Goal: Complete application form

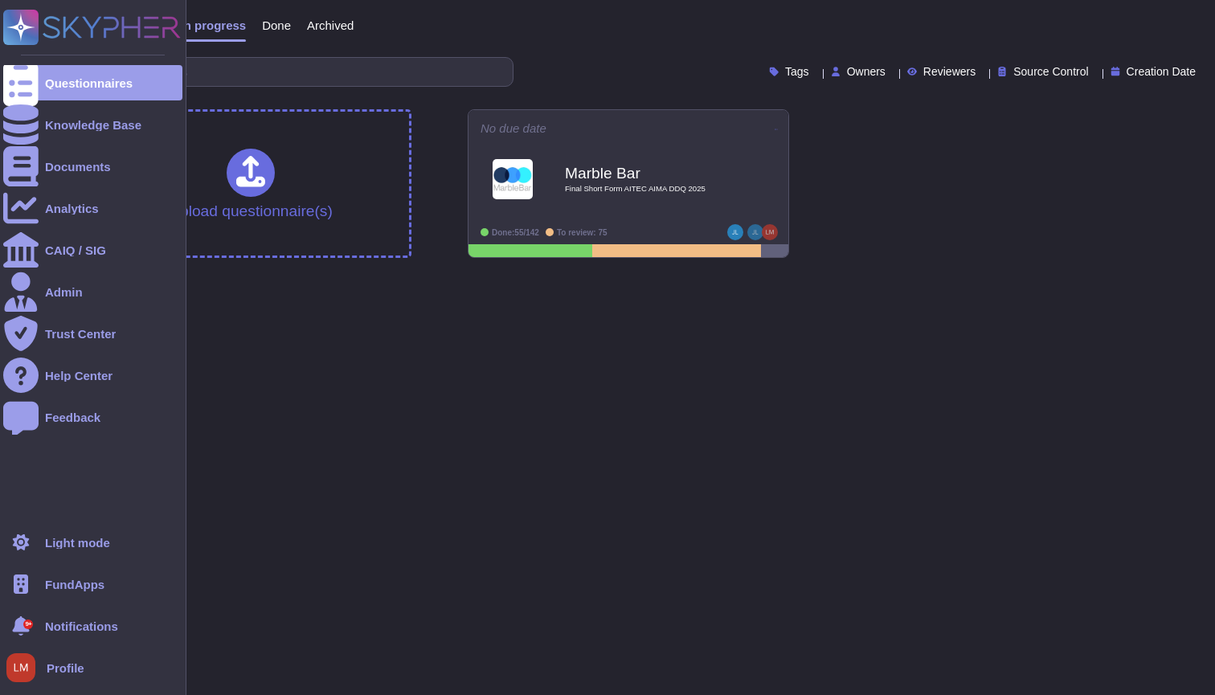
click at [36, 594] on div at bounding box center [20, 584] width 35 height 35
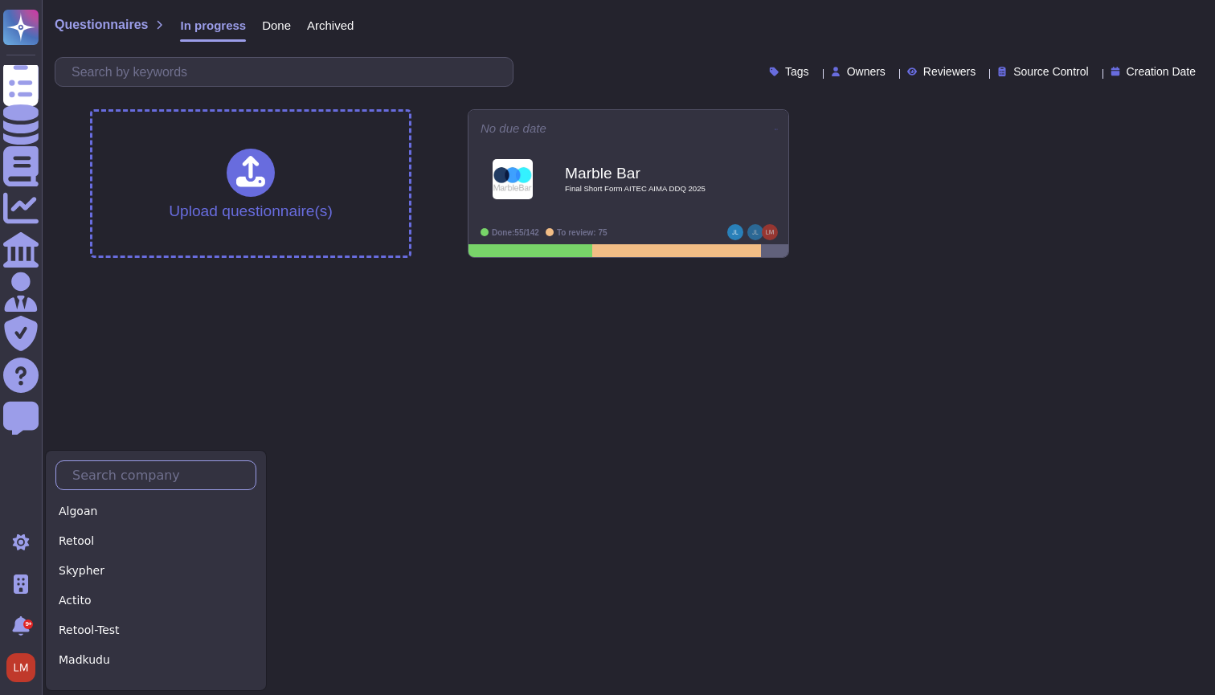
click at [124, 474] on input "text" at bounding box center [159, 475] width 191 height 28
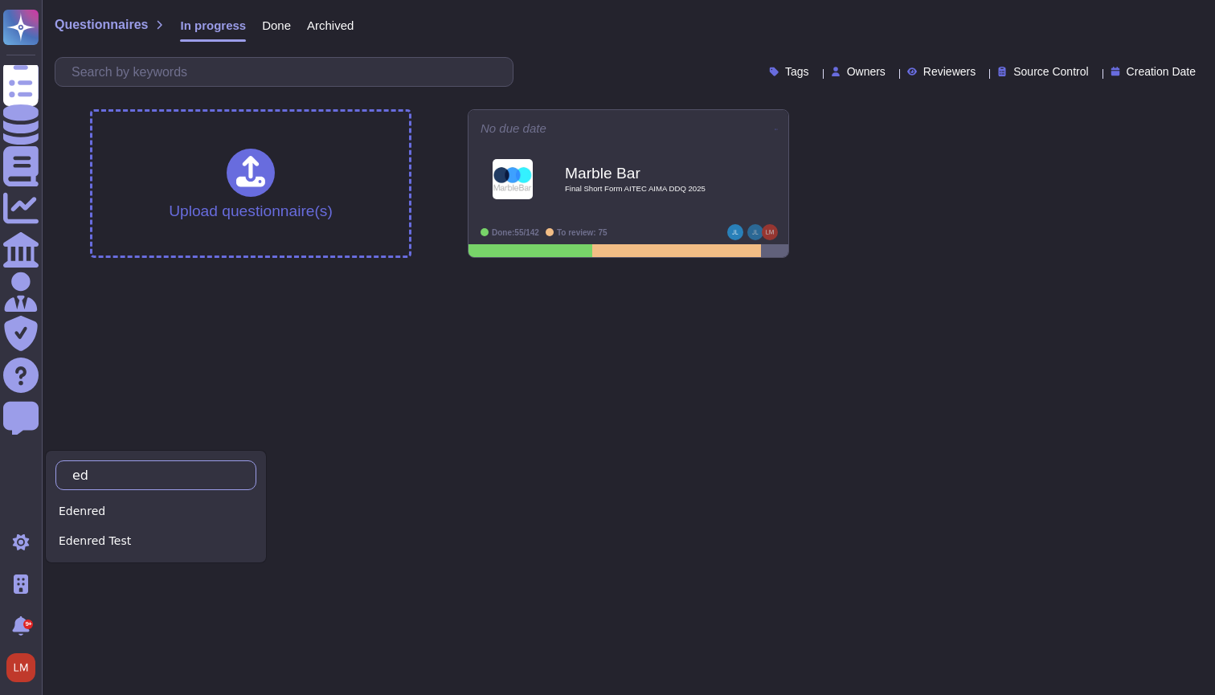
type input "e"
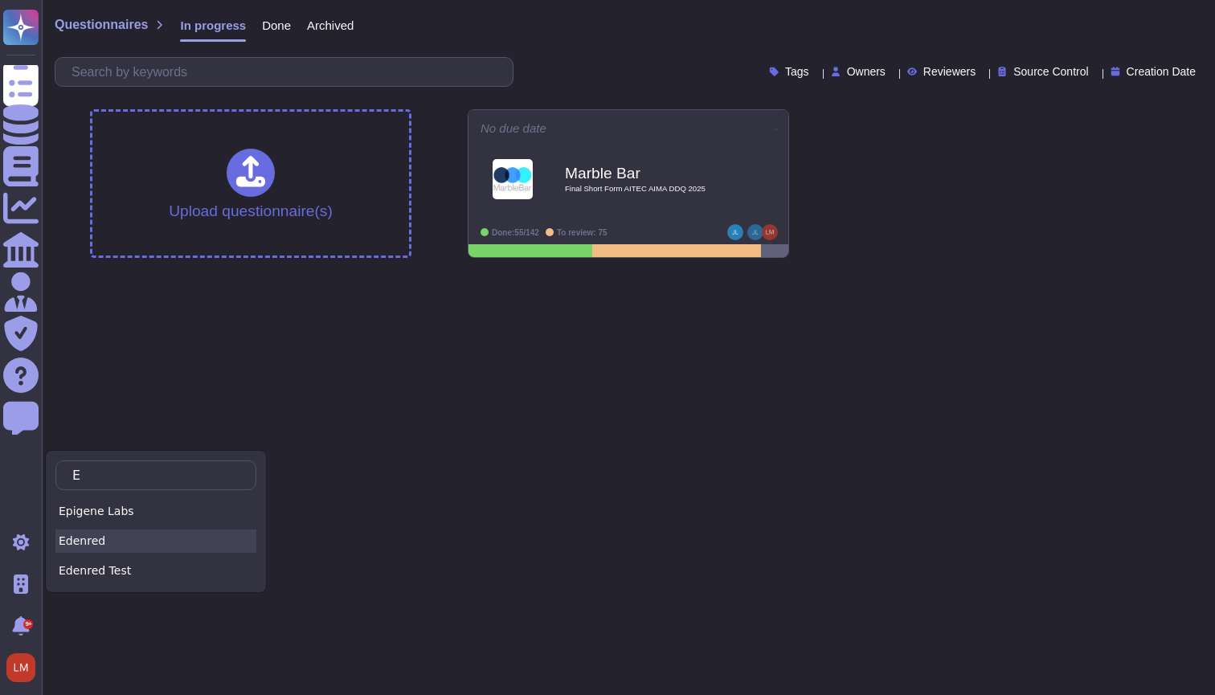
click at [160, 540] on div "Edenred" at bounding box center [155, 541] width 201 height 23
type input "E"
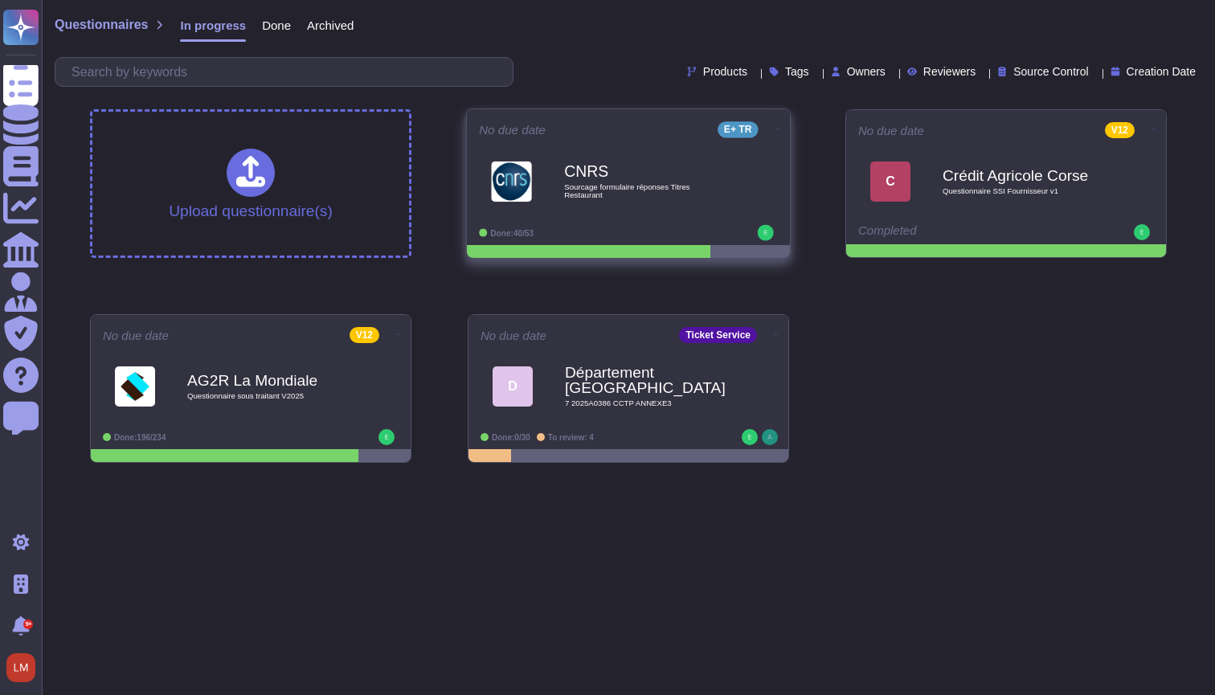
click at [575, 220] on div "CNRS Sourcage formulaire réponses Titres Restaurant" at bounding box center [628, 181] width 299 height 81
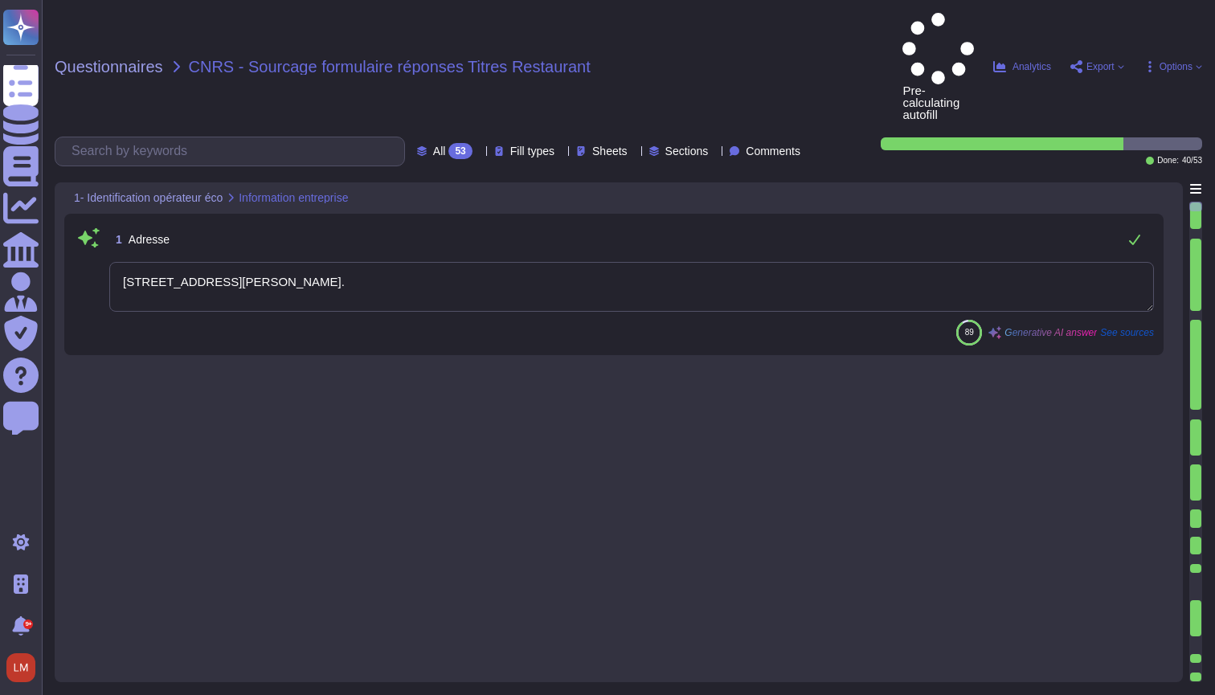
type textarea "[STREET_ADDRESS][PERSON_NAME]."
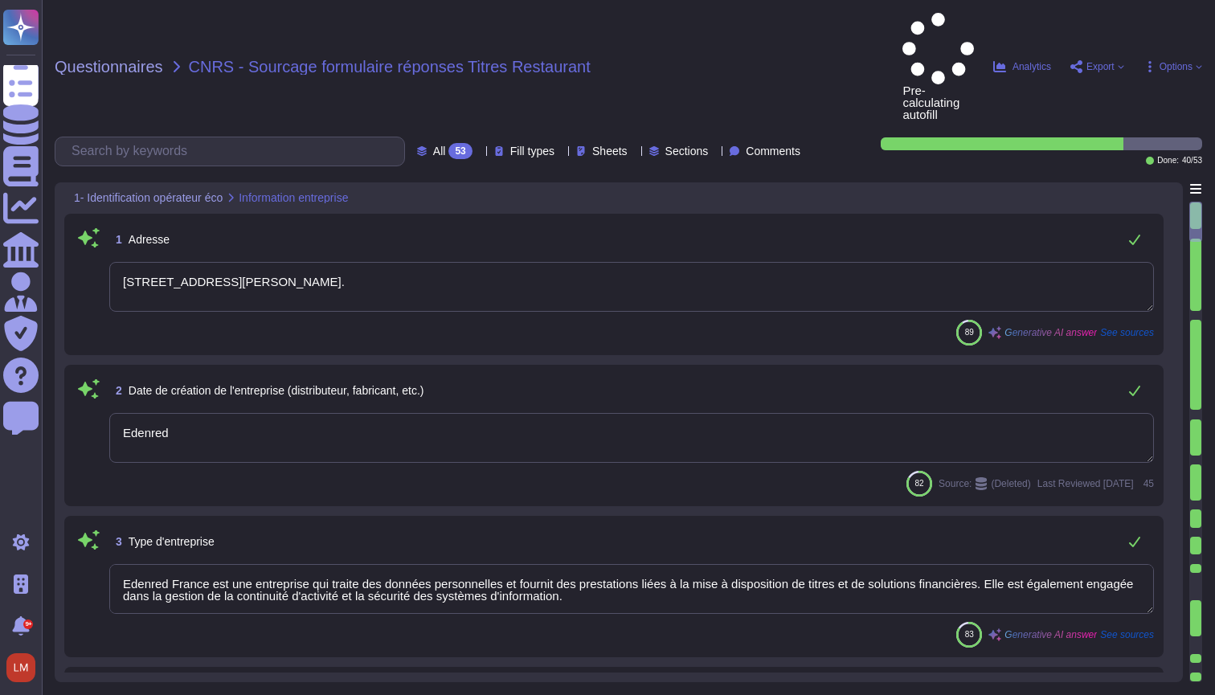
type textarea "Edenred"
type textarea "Edenred France est une entreprise qui traite des données personnelles et fourni…"
type textarea "Edenred France propose un modèle économique basé sur des solutions Cloud de typ…"
type textarea "Edenred France est présente dans les pays et régions suivants : - [GEOGRAPHIC_D…"
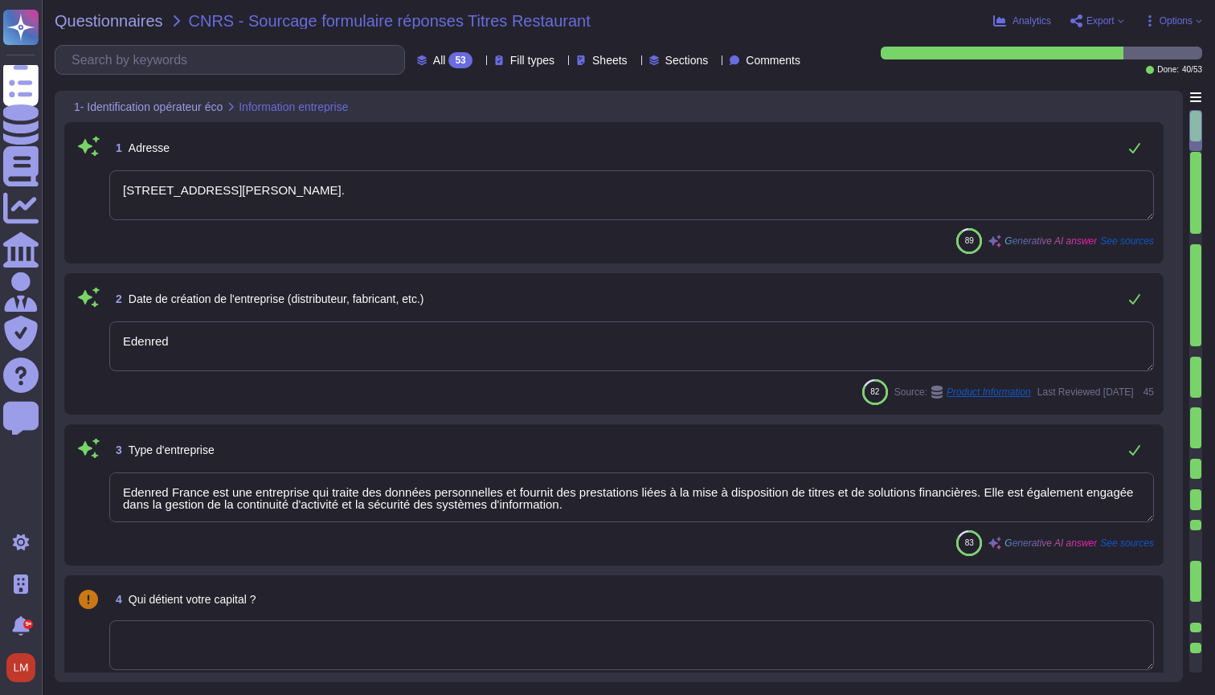
click at [1102, 27] on div "Analytics Export Options" at bounding box center [1052, 21] width 300 height 16
click at [1095, 21] on span "Export" at bounding box center [1100, 21] width 28 height 10
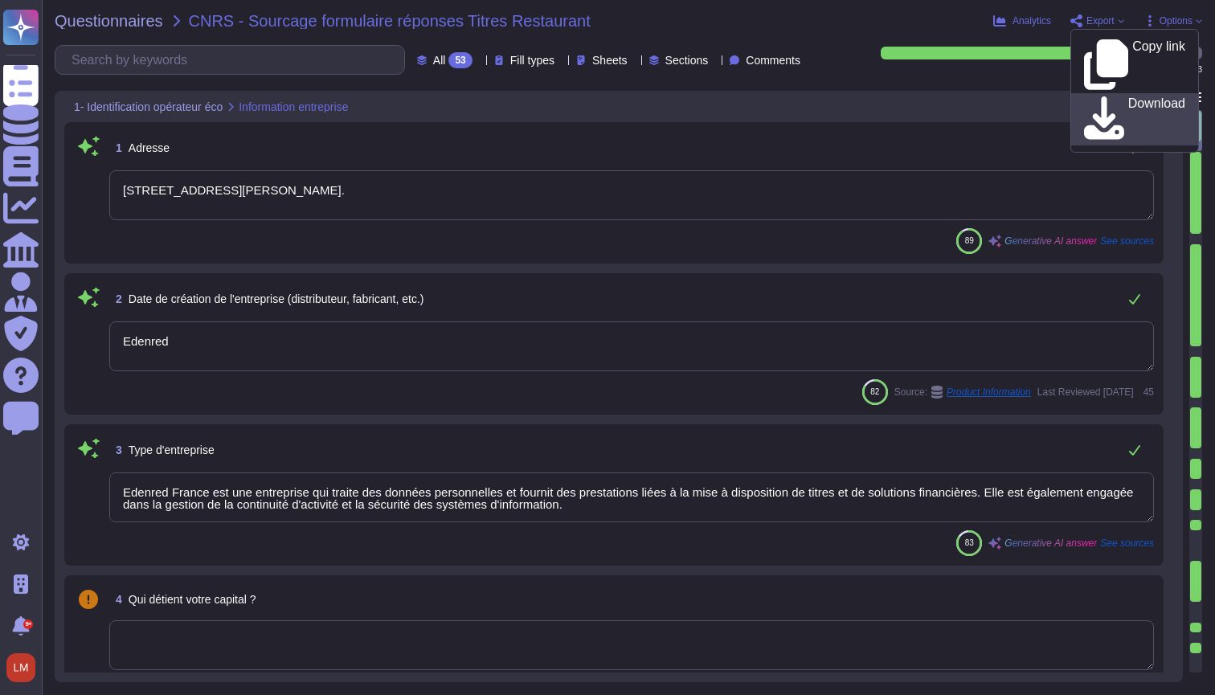
click at [1097, 96] on div "Download" at bounding box center [1134, 119] width 101 height 46
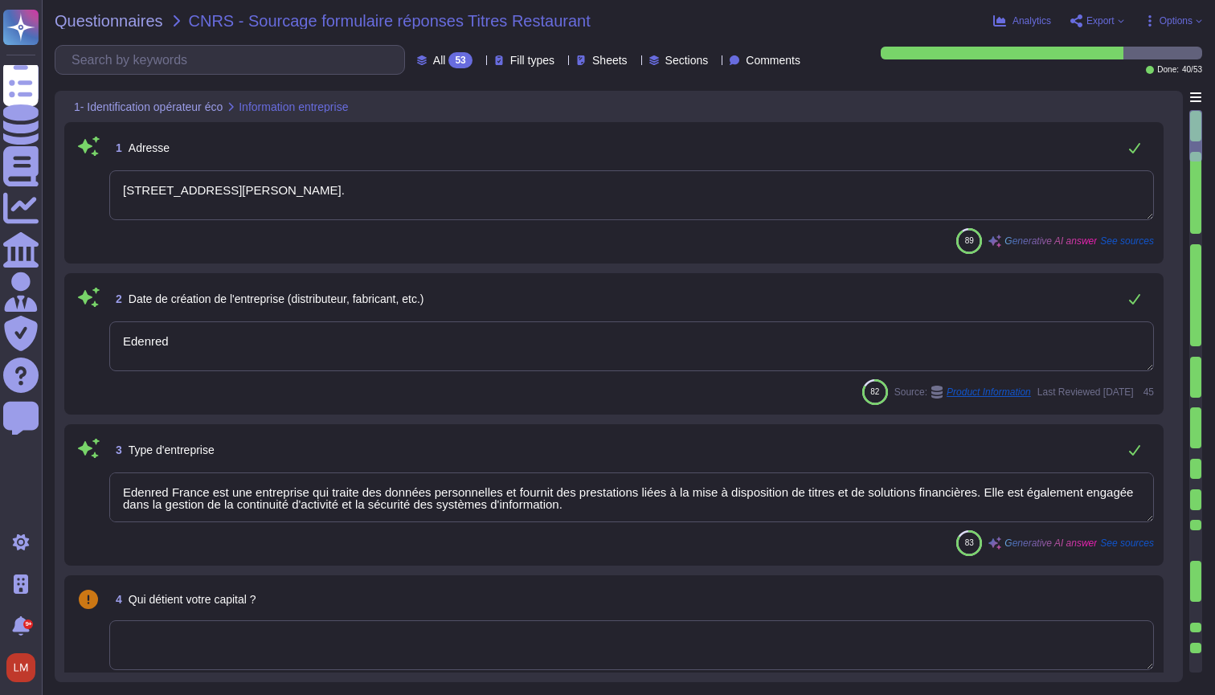
type textarea "Edenred"
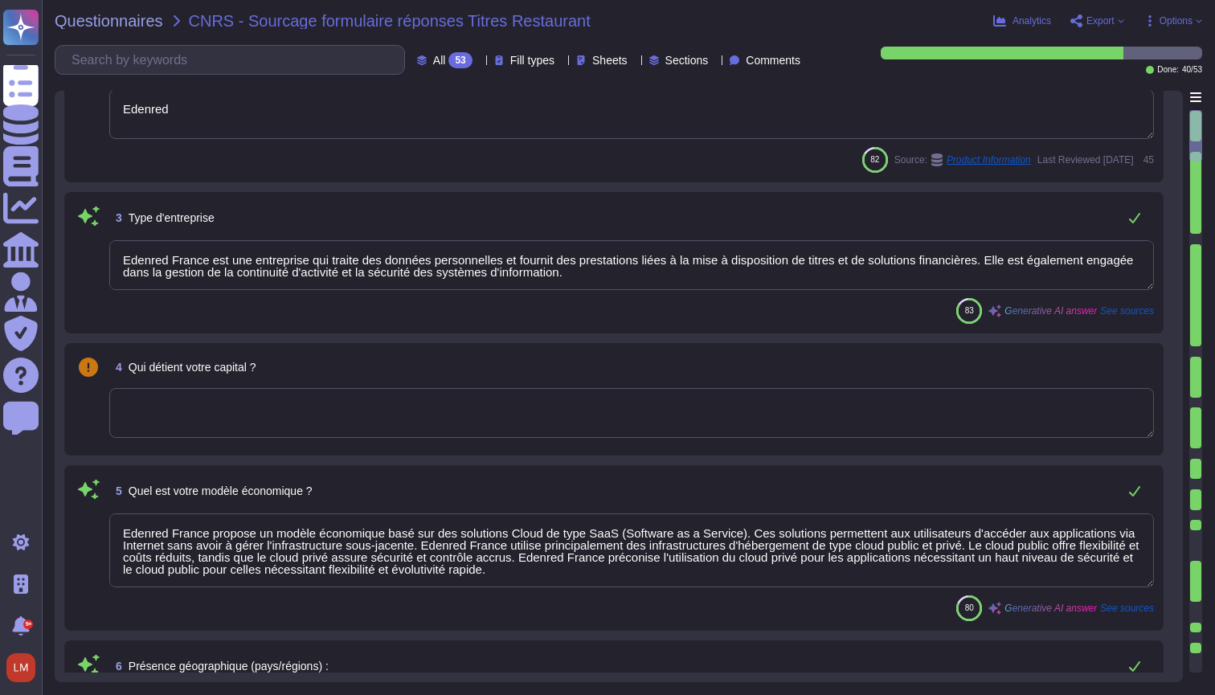
scroll to position [367, 0]
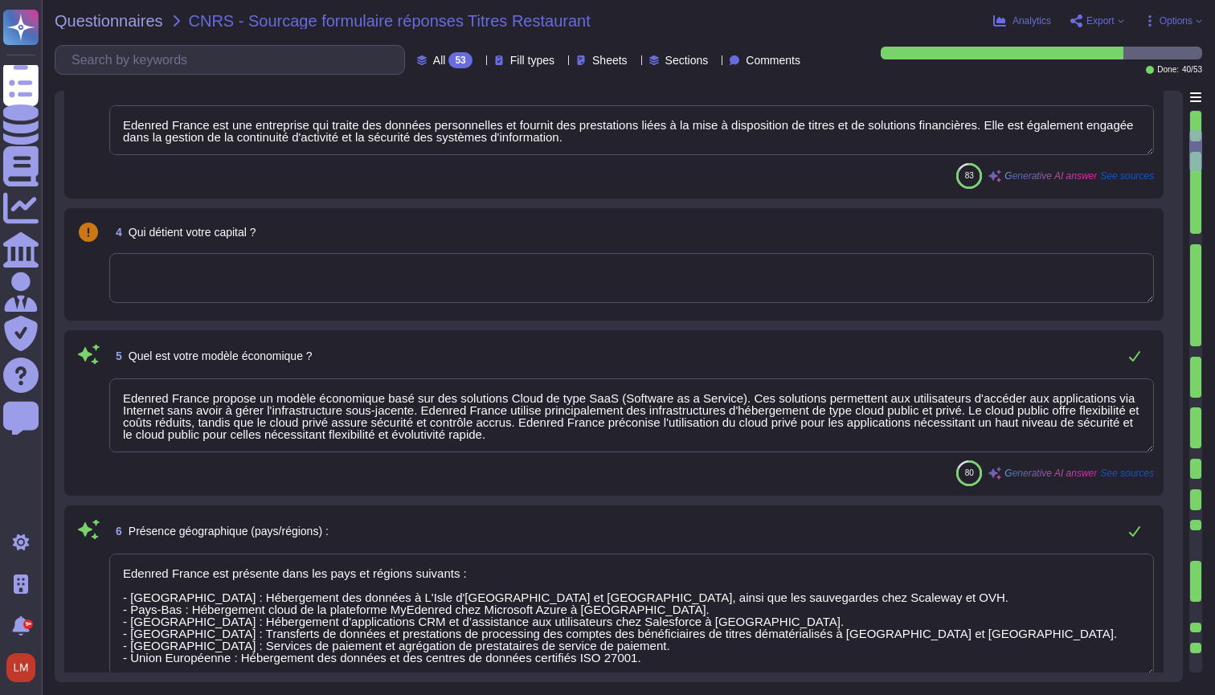
type textarea "Edenred"
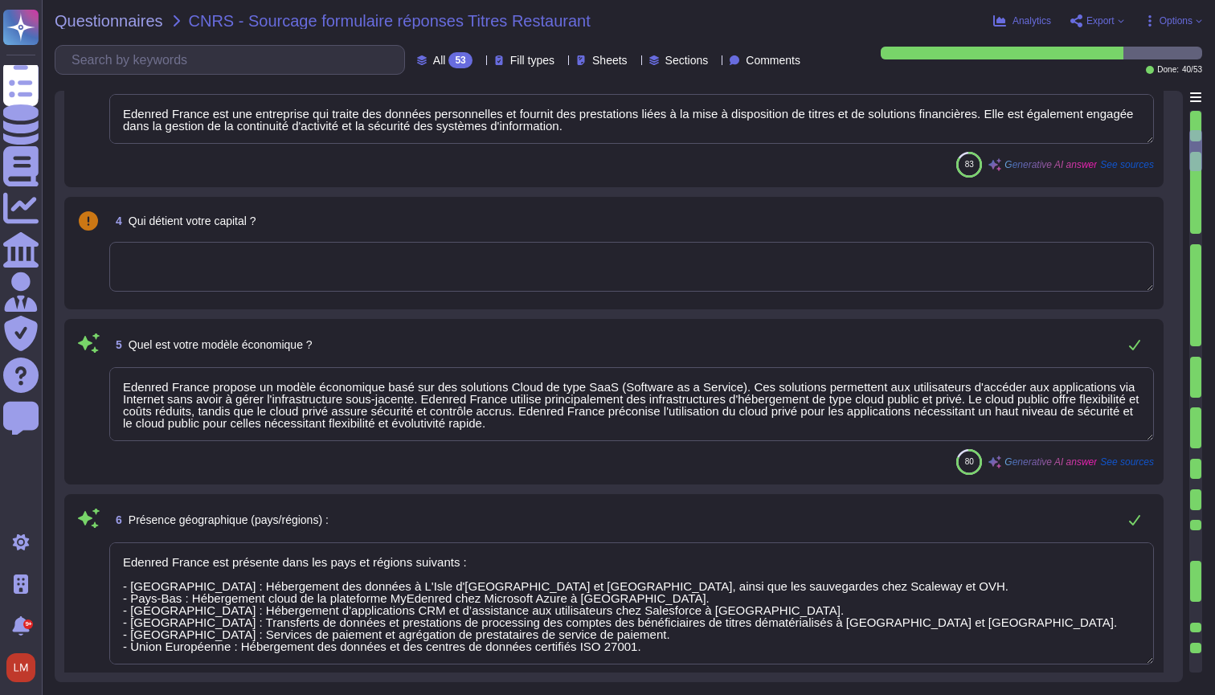
click at [738, 287] on textarea at bounding box center [631, 267] width 1045 height 50
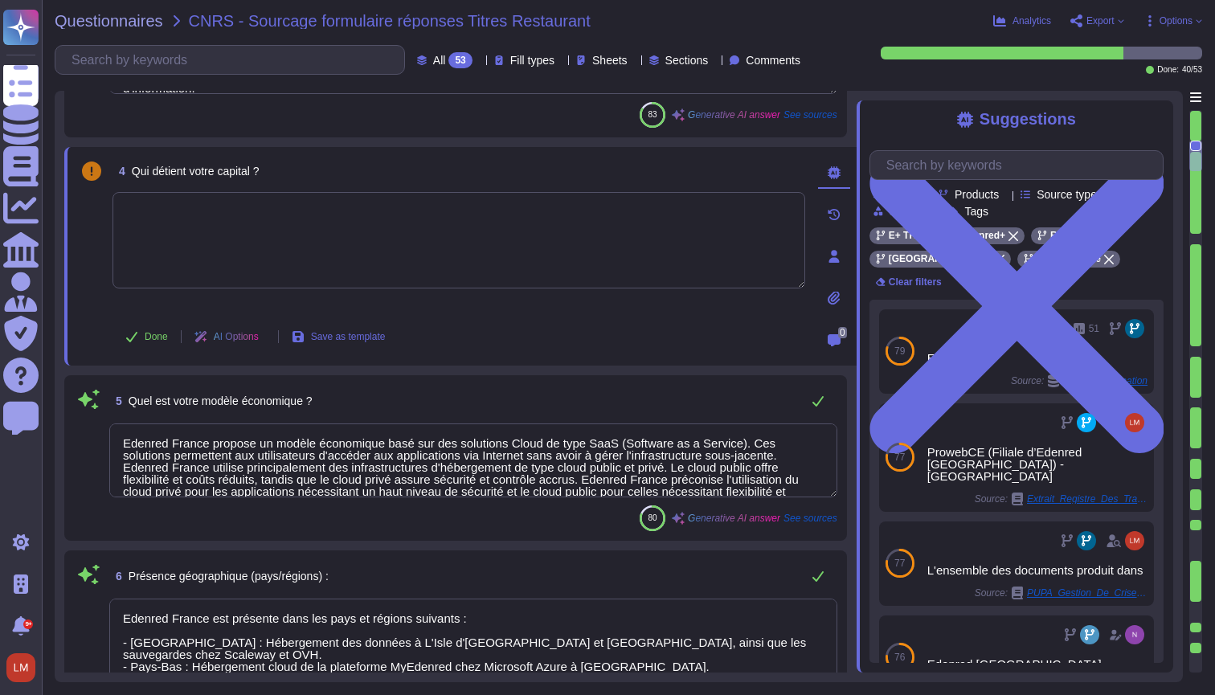
type textarea "Edenred"
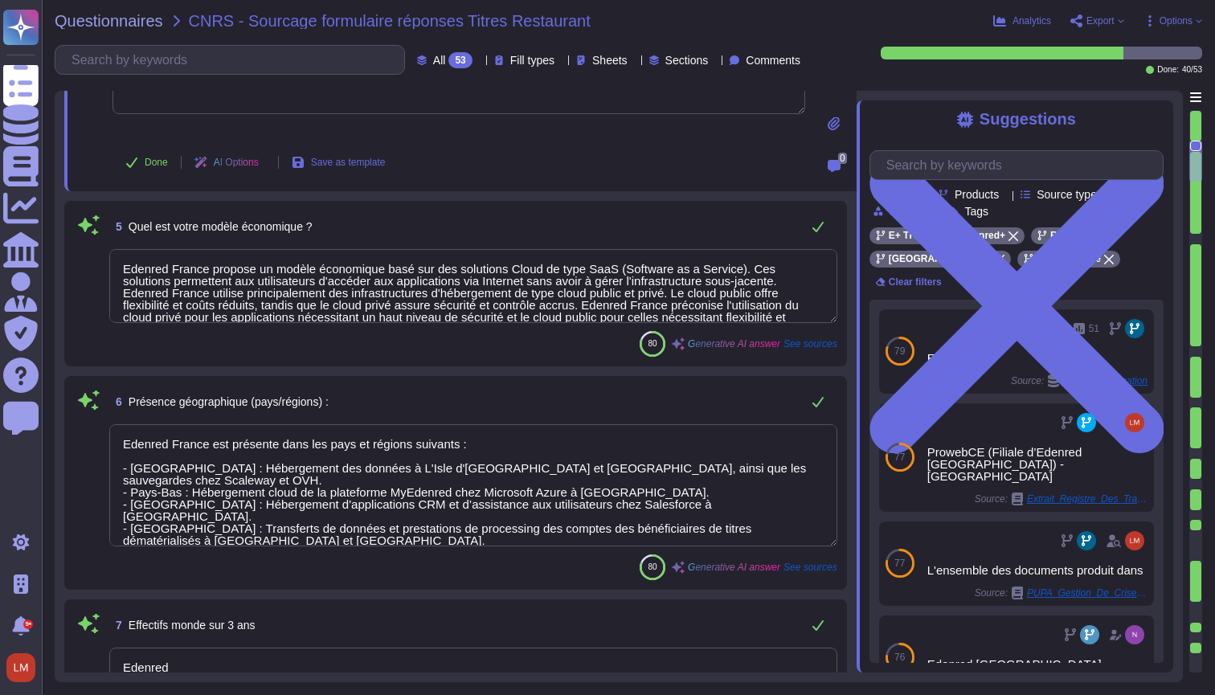
type textarea "Gestion du Service Après-Vente"
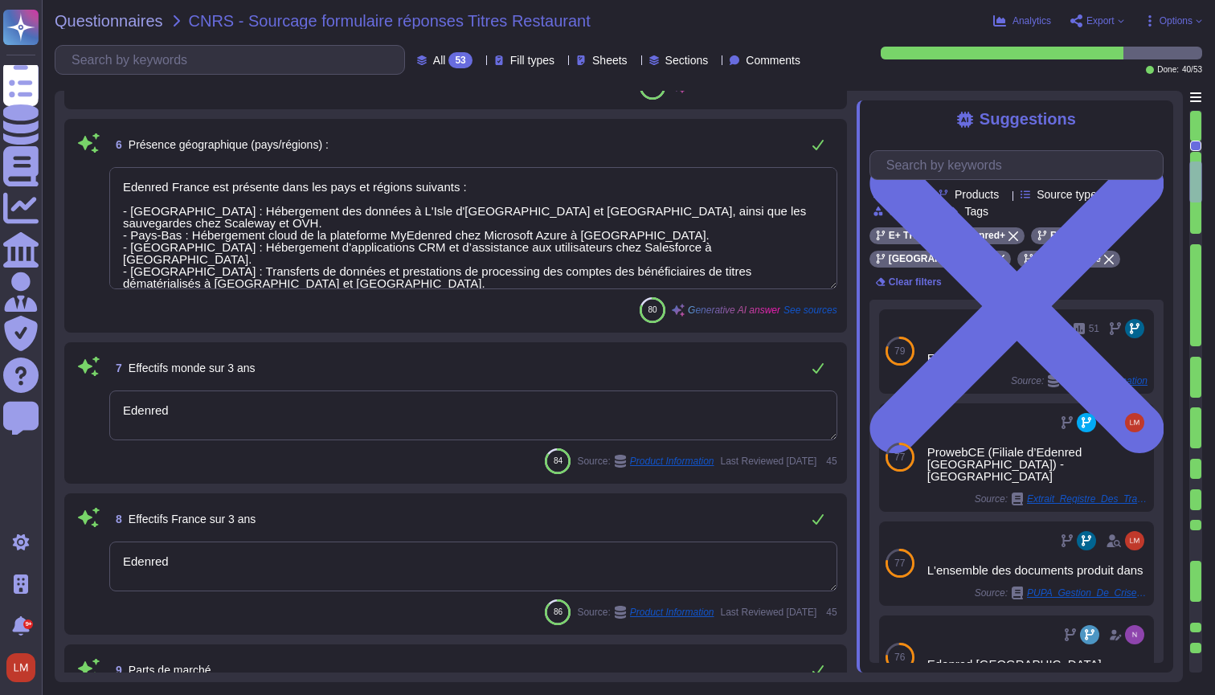
type textarea "Cette information est confidentielle et ne peut pas être divulguée."
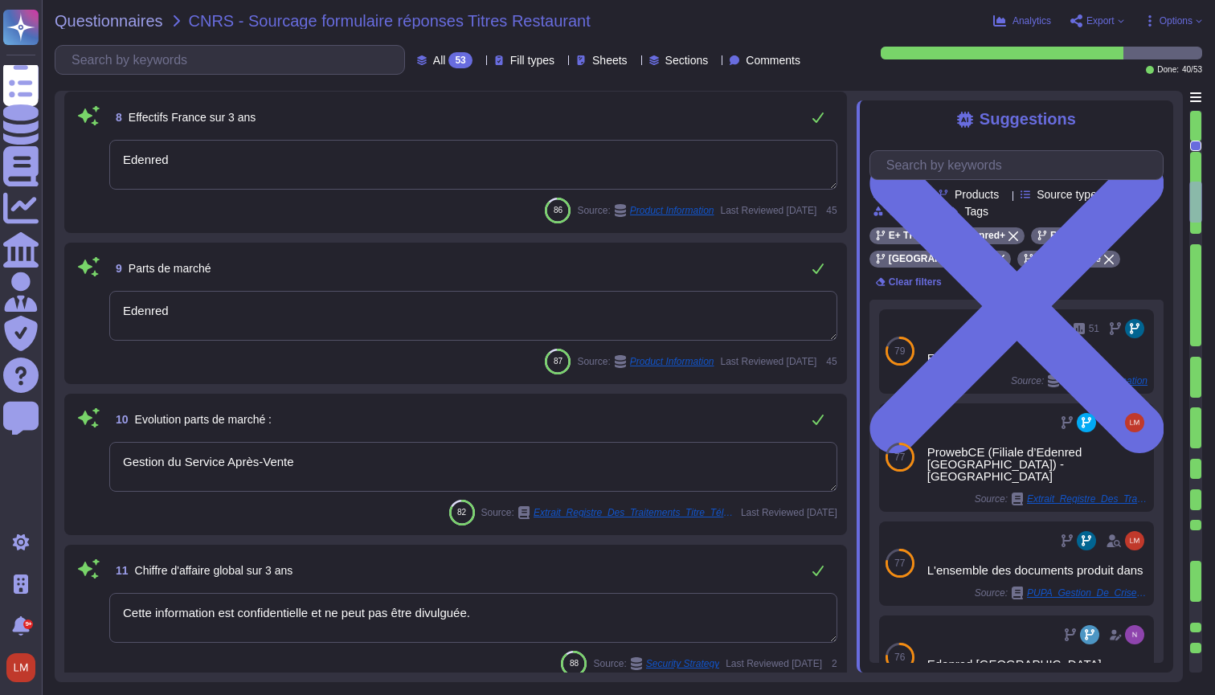
type textarea "Cette information est confidentielle et ne peut pas être divulguée."
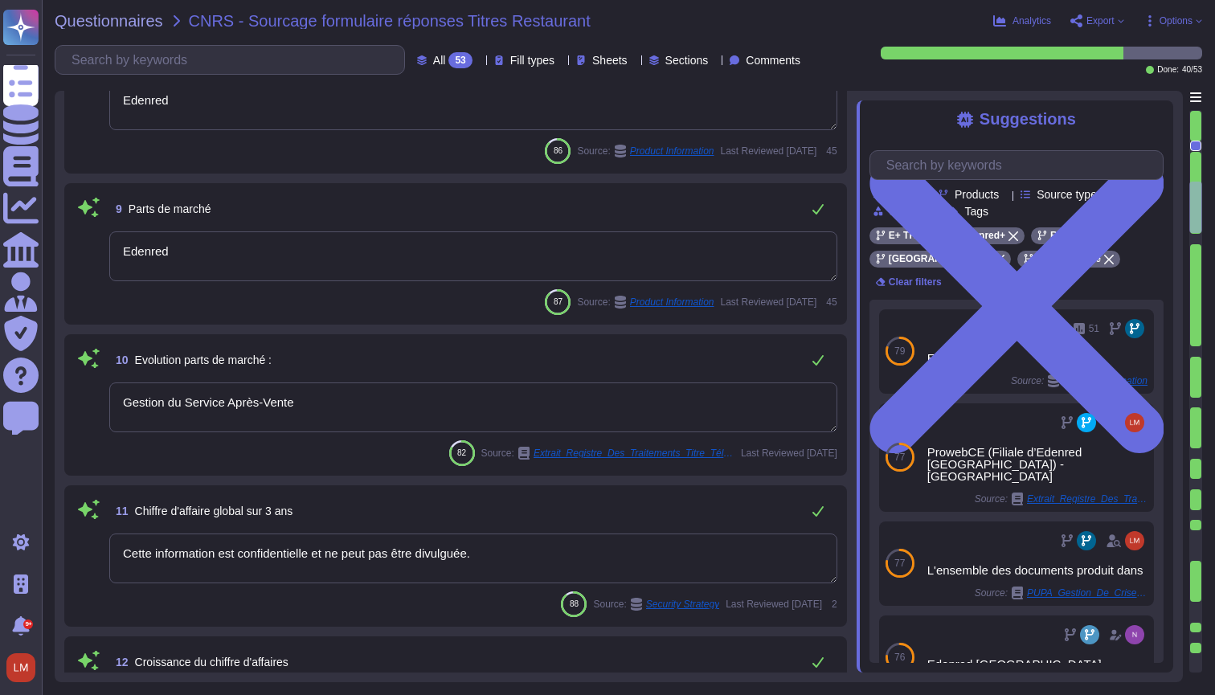
type textarea "Cette information est confidentielle et ne peut pas être divulguée."
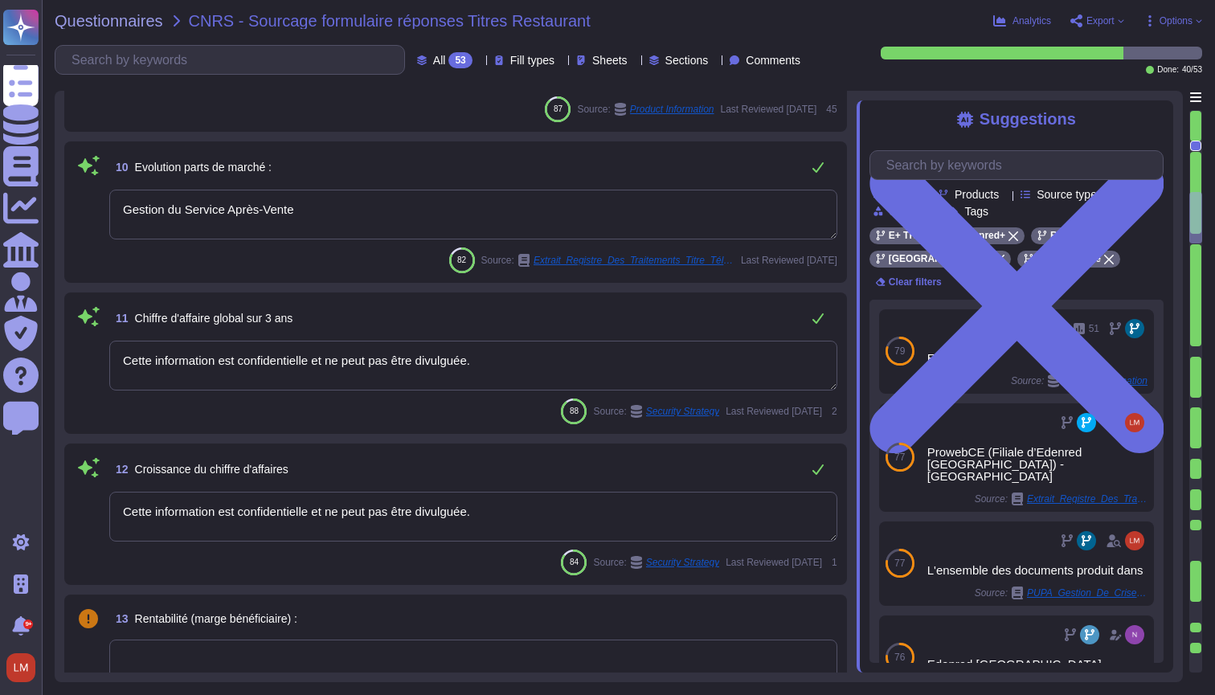
type textarea "Pour la mise en œuvre des prestations, [PERSON_NAME] France traite des données …"
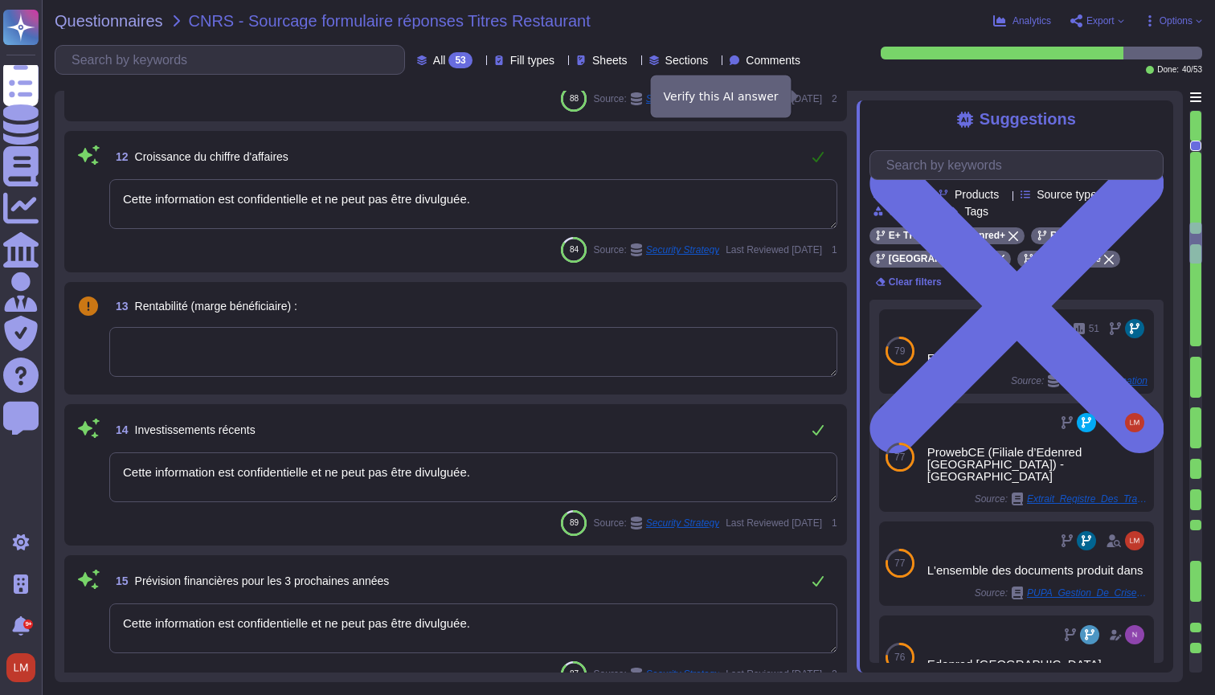
type textarea "Cette information est confidentielle et ne peut pas être divulguée."
type textarea "La présente liste n’est pas limitative."
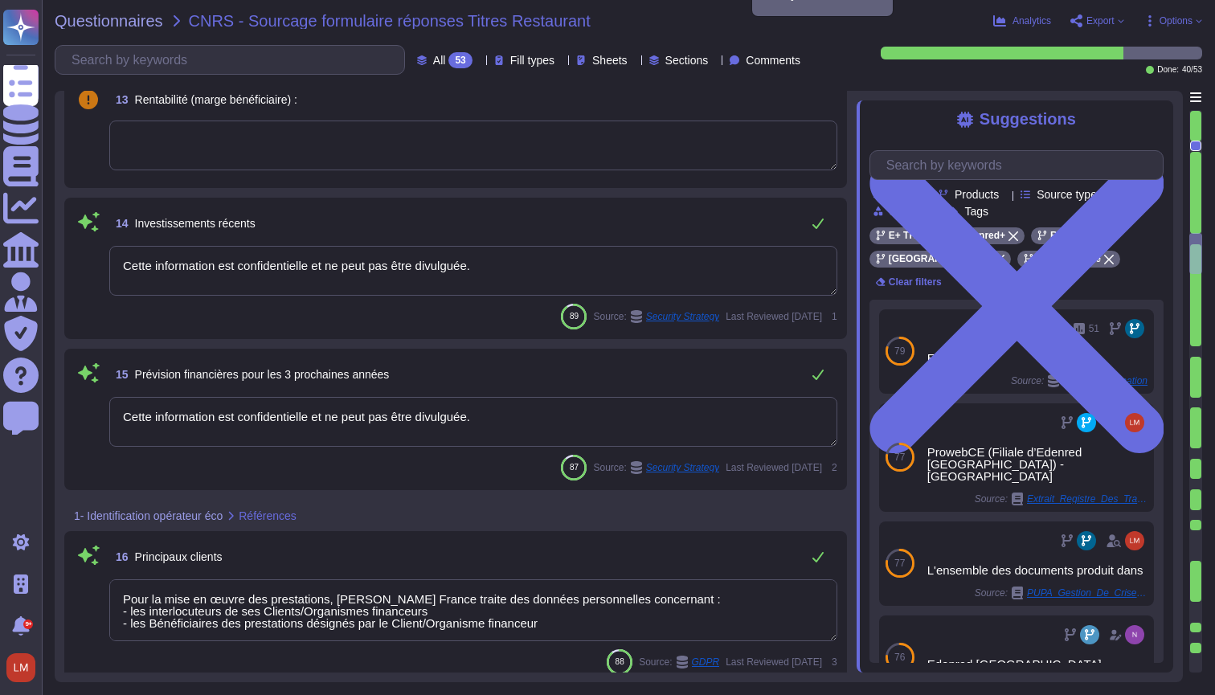
type textarea "Cette information est confidentielle et ne peut pas être divulguée."
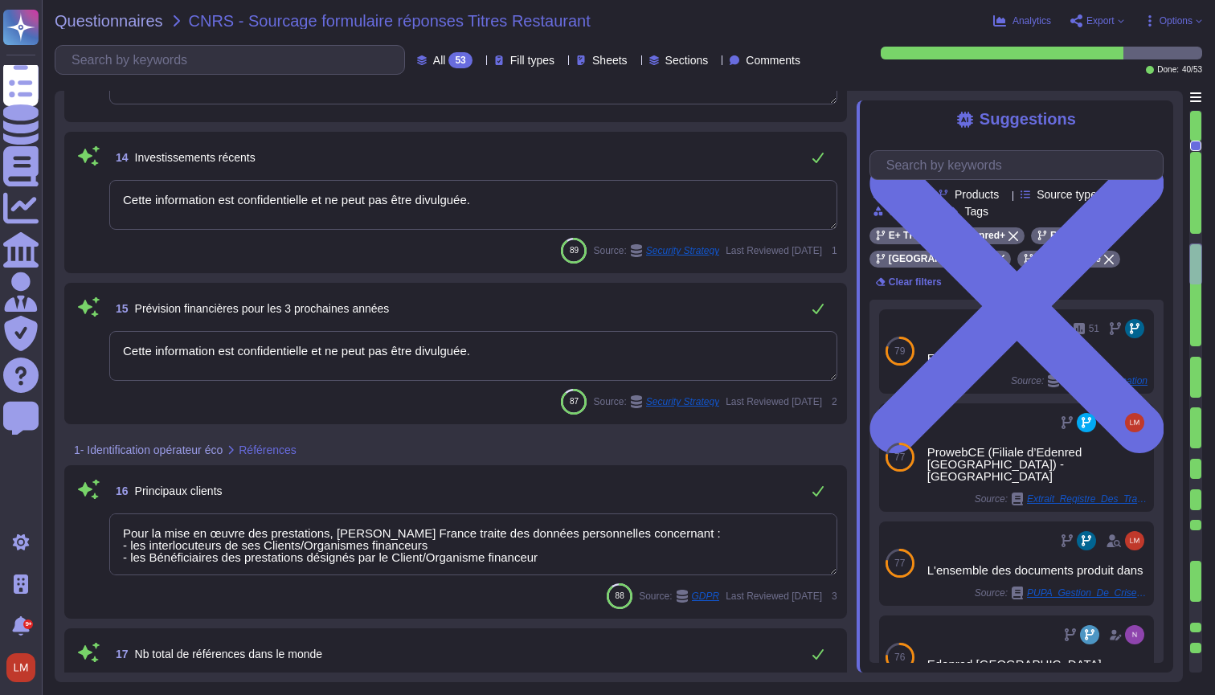
type textarea "Cette information est confidentielle et ne peut pas être divulguée."
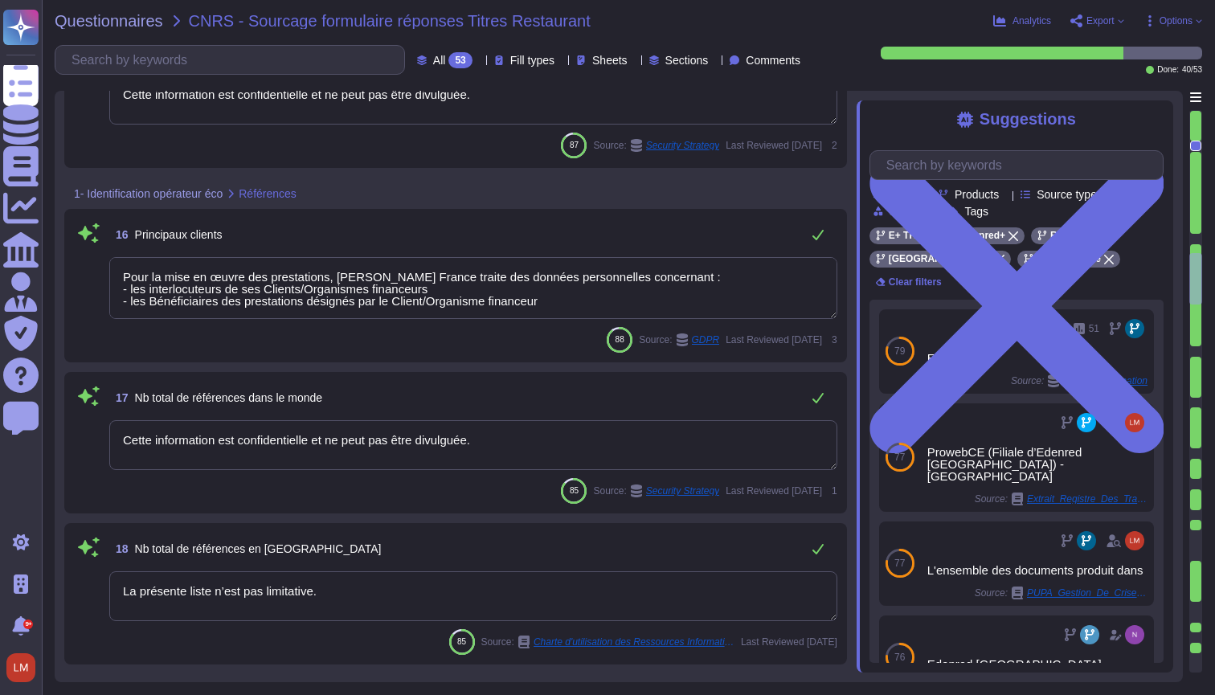
type textarea "Cette information est confidentielle et ne peut pas être divulguée."
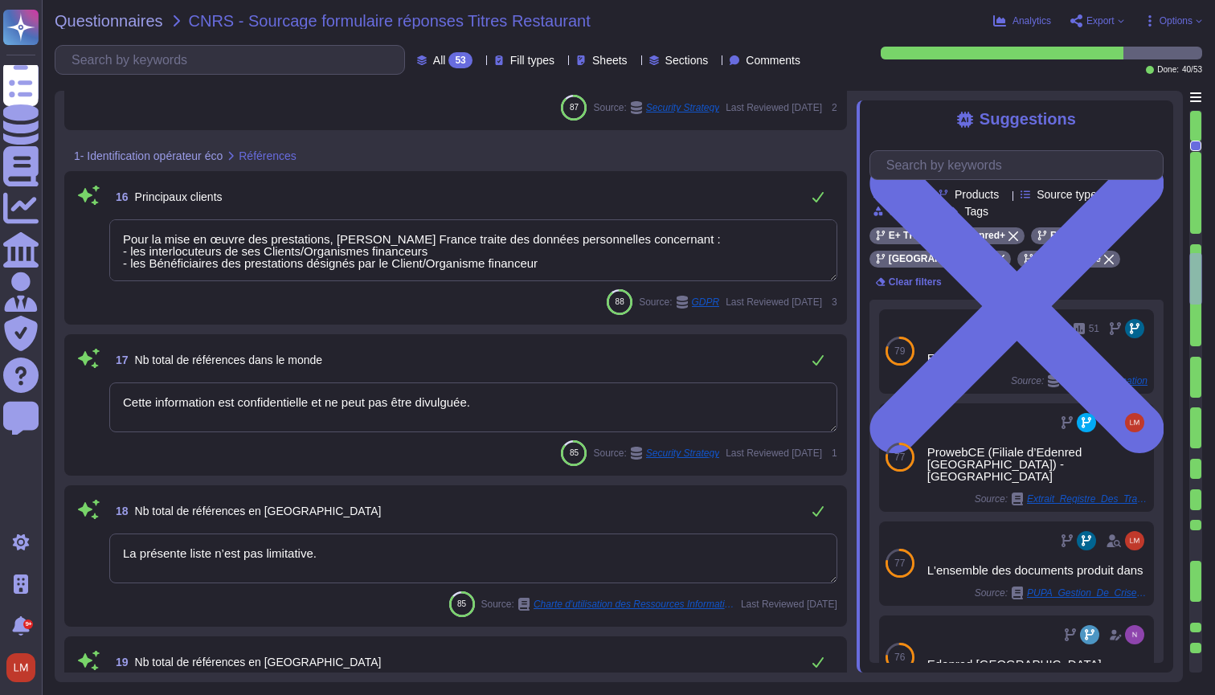
type textarea "Cette information est confidentielle et ne peut pas être divulguée."
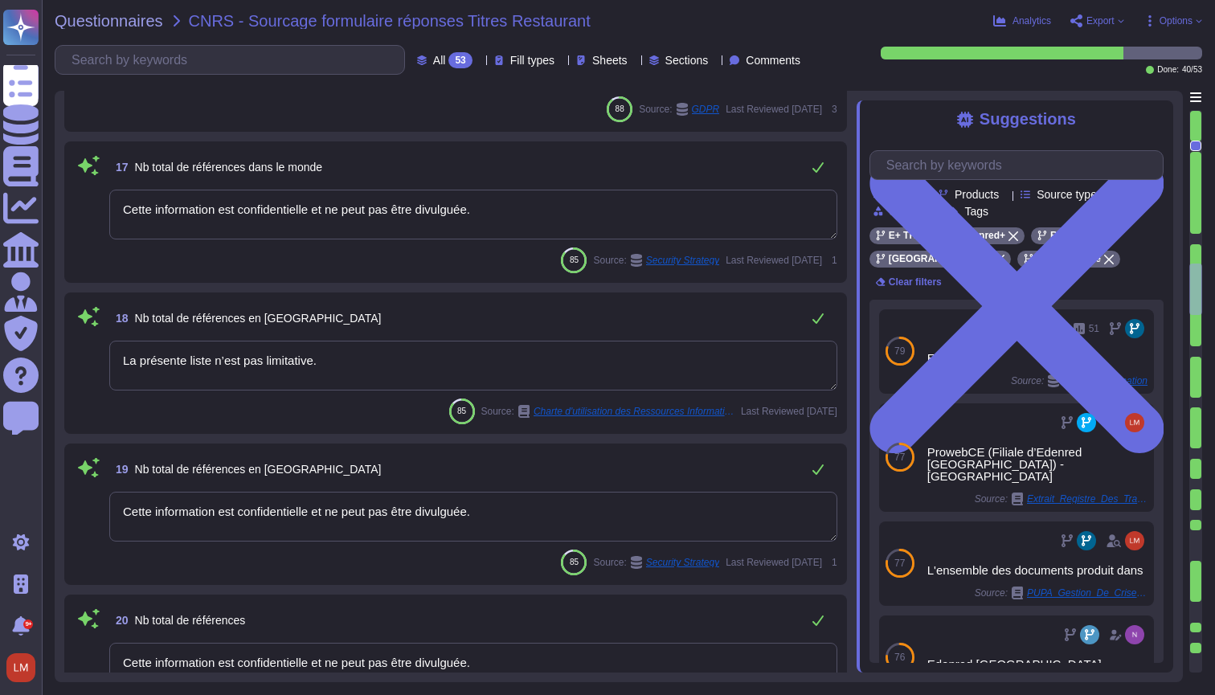
type textarea "Edenred"
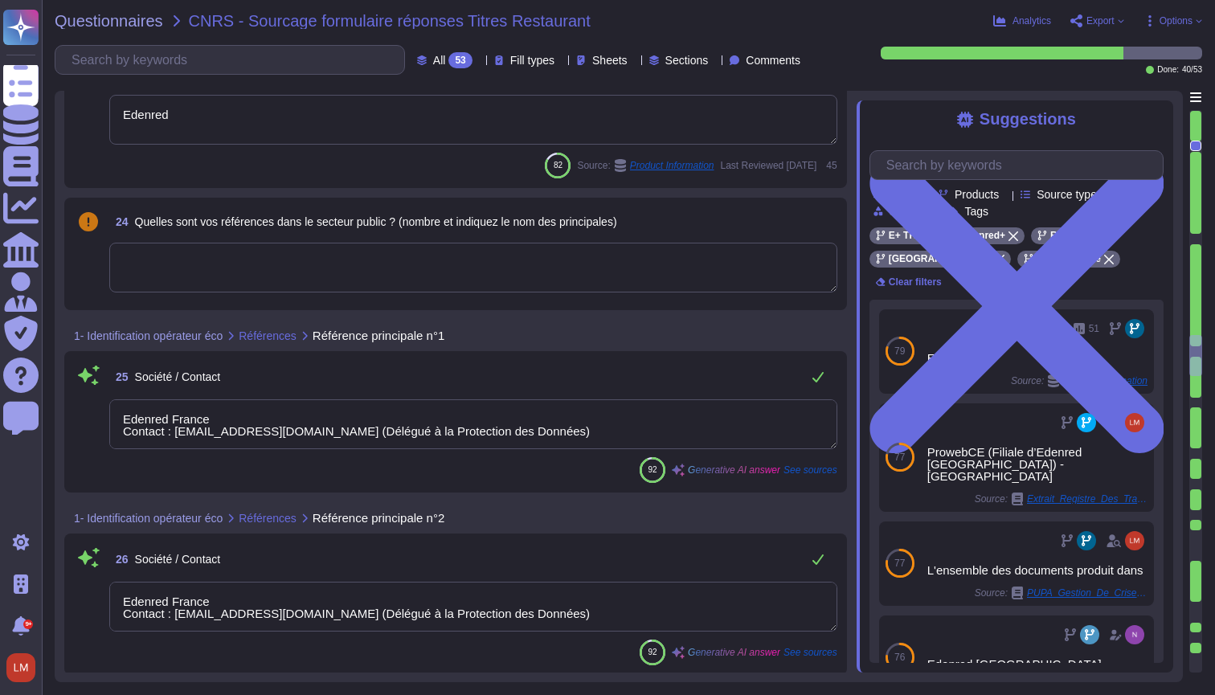
type textarea "Edenred France Contact : [EMAIL_ADDRESS][DOMAIN_NAME] (Délégué à la Protection …"
type textarea "Loremip Dolors ametcon a'eli seddoeiusmod temporinci utla etdolore magnaaliquae…"
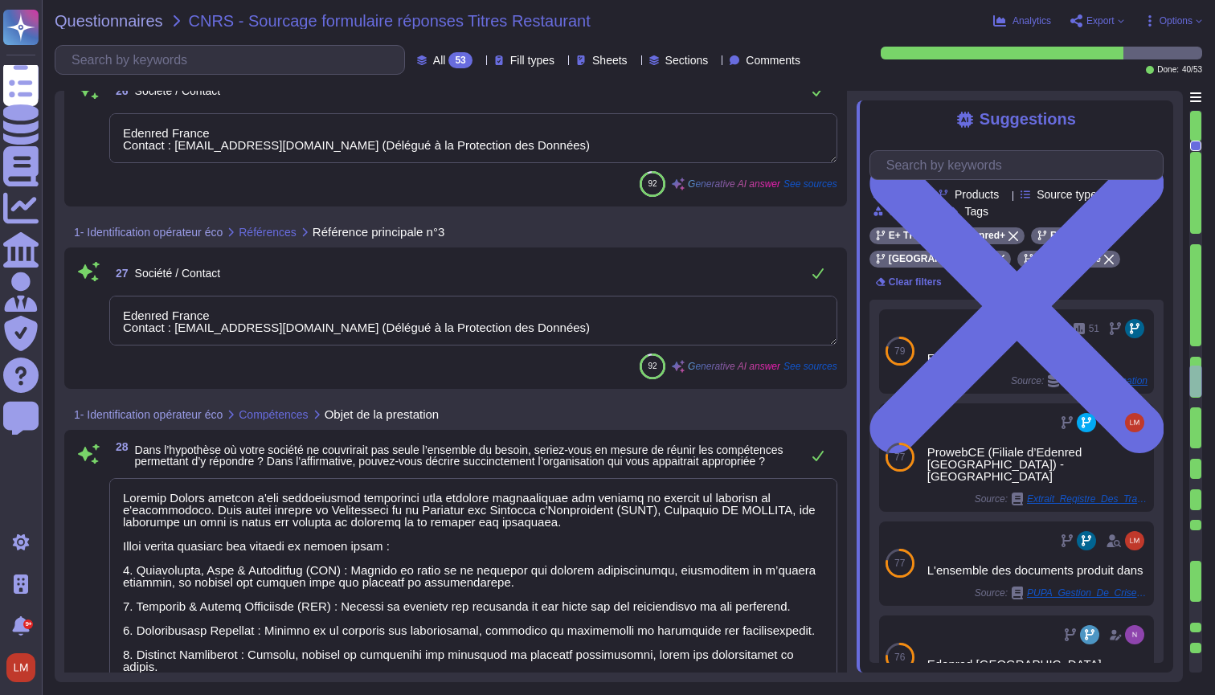
type textarea "Gestion des commandes de titres Ticket Restaurant®"
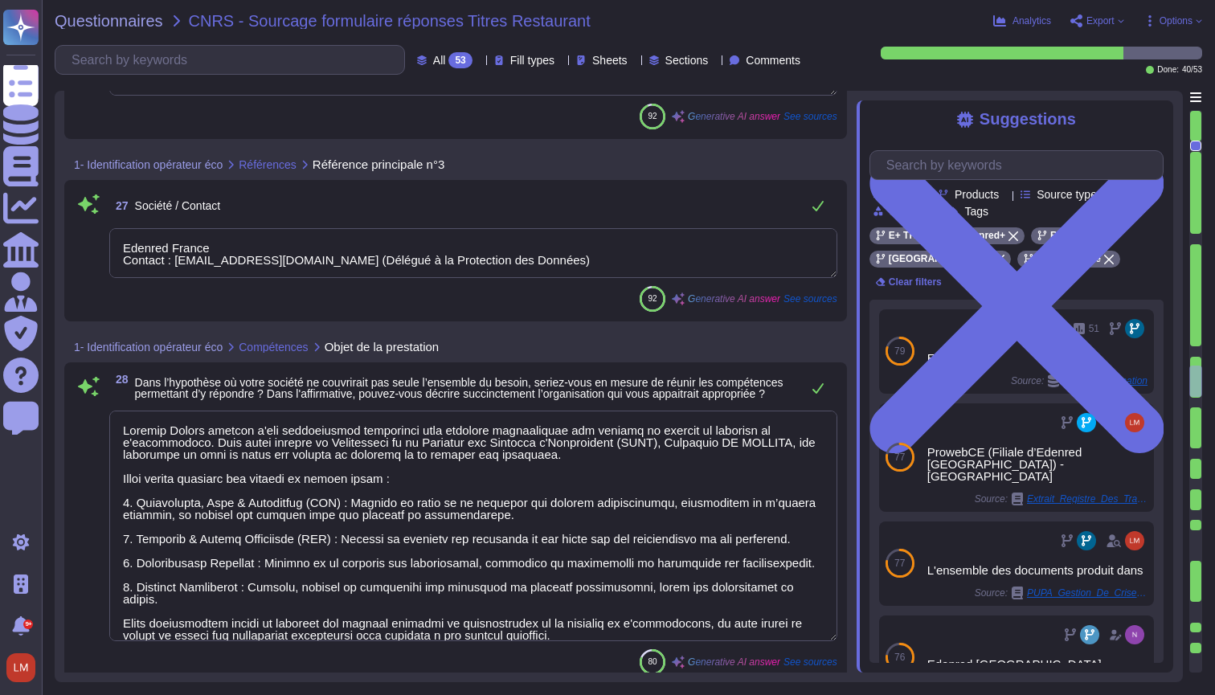
type textarea "Liées à la distribution des cartes au client, le responsable Transports contact…"
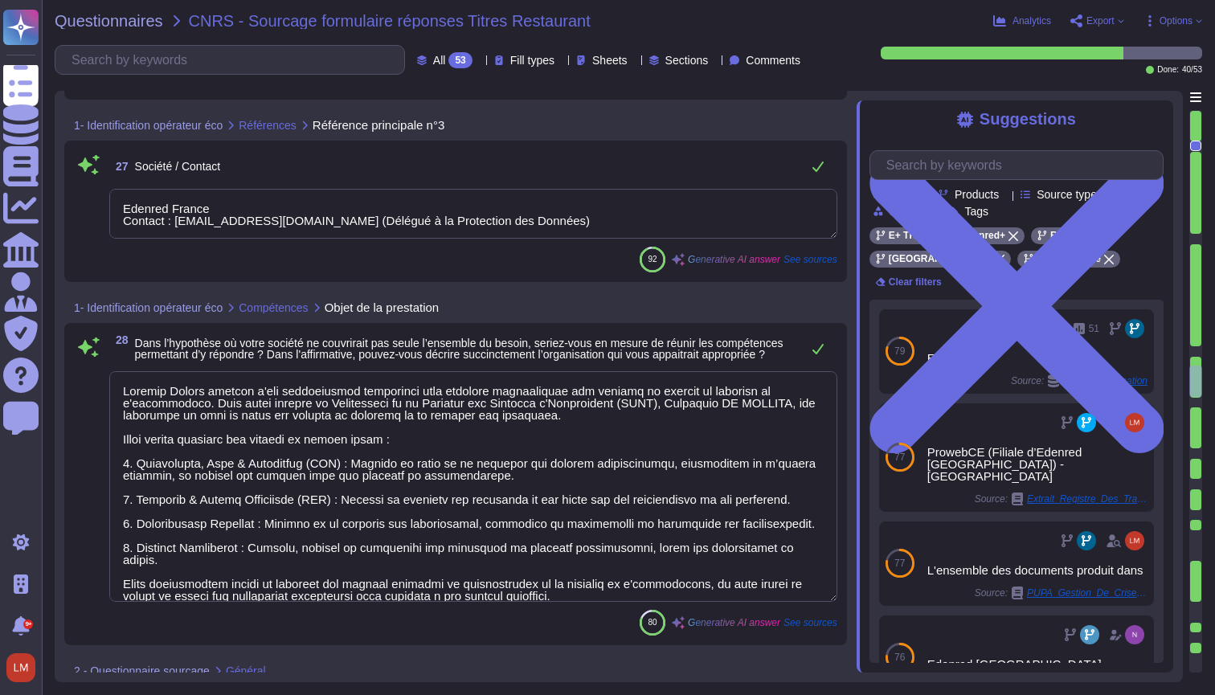
scroll to position [2, 0]
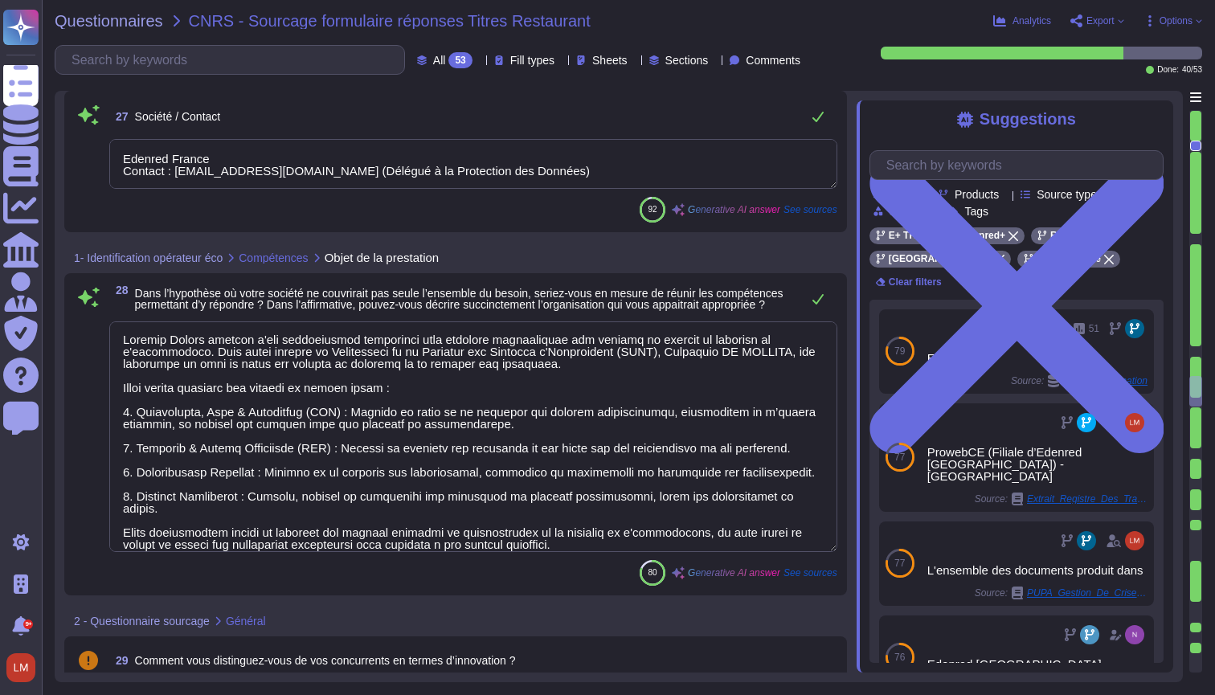
type textarea "Liées au chargement des cartes, le référent en charge du suivi du chargement de…"
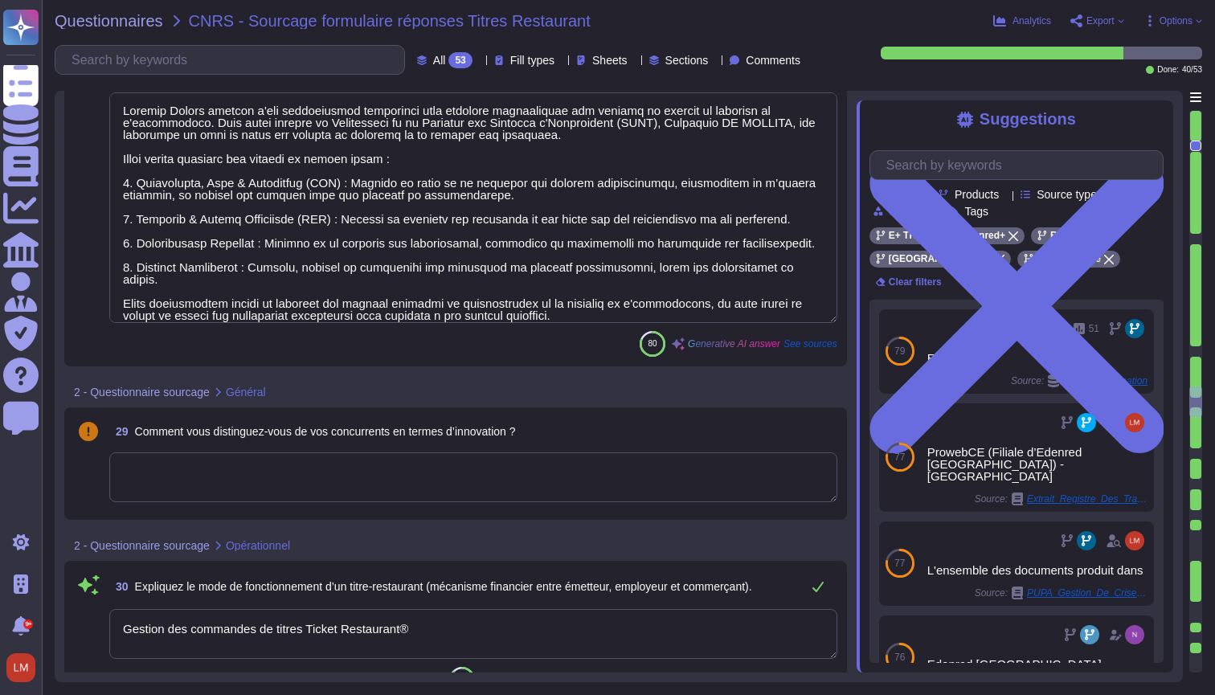
type textarea "Gestion des commandes de titres Ticket Restaurant®"
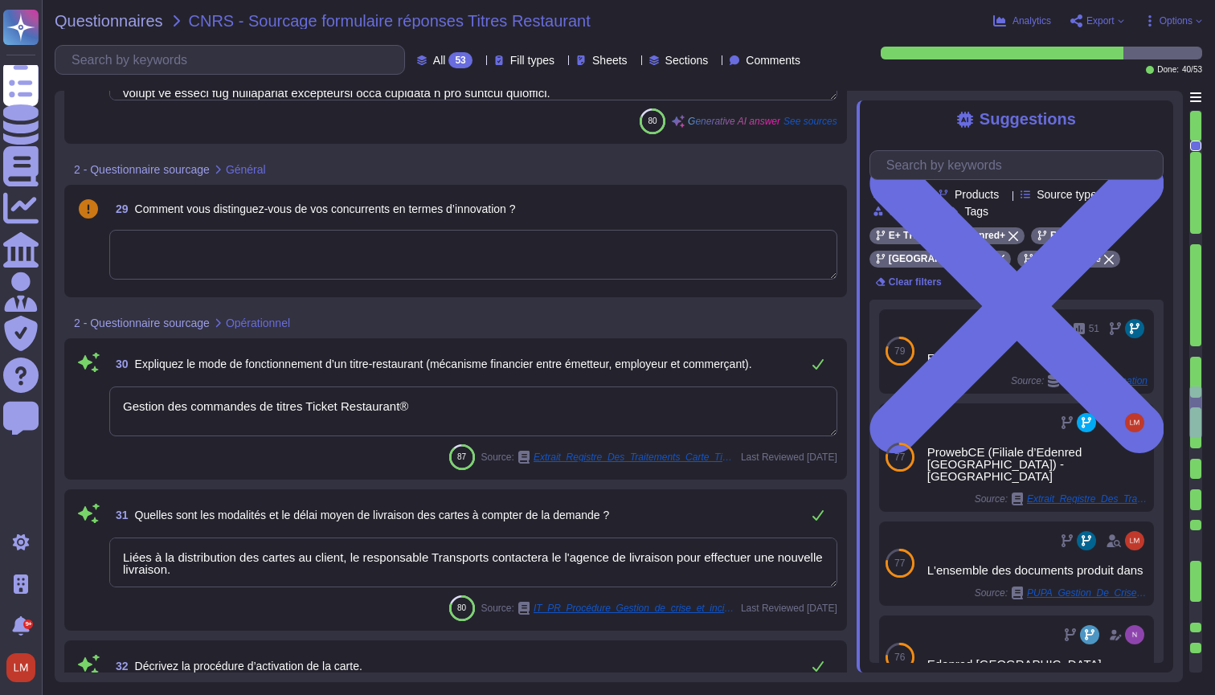
scroll to position [4405, 0]
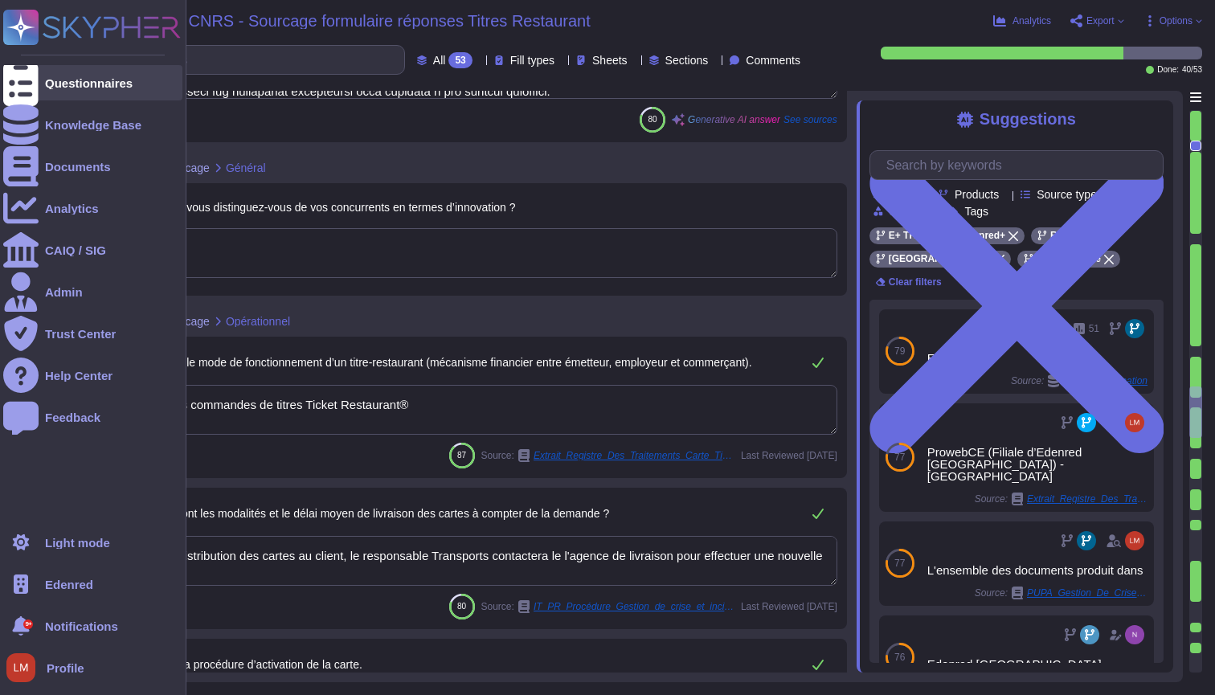
click at [38, 84] on div at bounding box center [20, 82] width 35 height 35
